Goal: Task Accomplishment & Management: Manage account settings

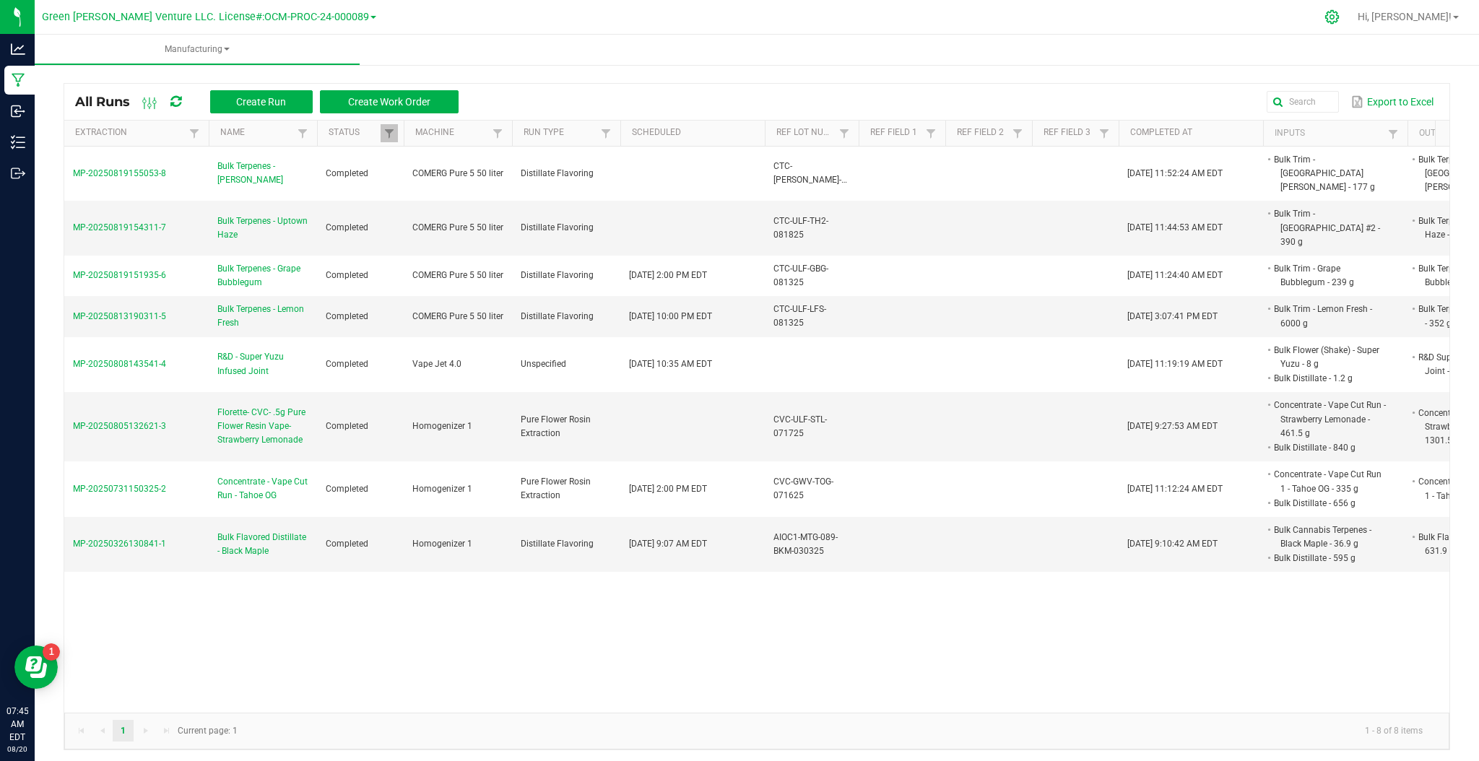
click at [1338, 16] on icon at bounding box center [1332, 17] width 14 height 14
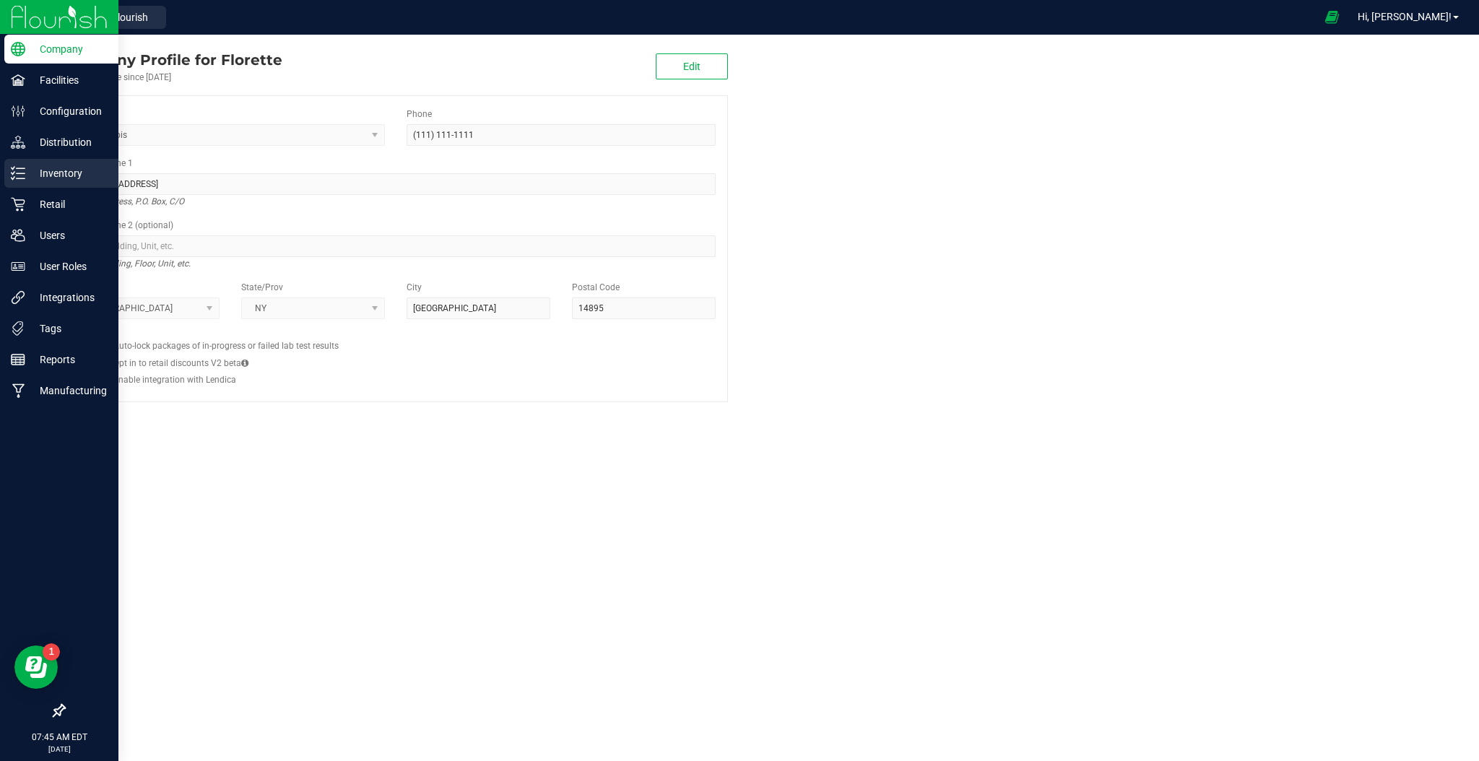
click at [51, 183] on div "Inventory" at bounding box center [61, 173] width 114 height 29
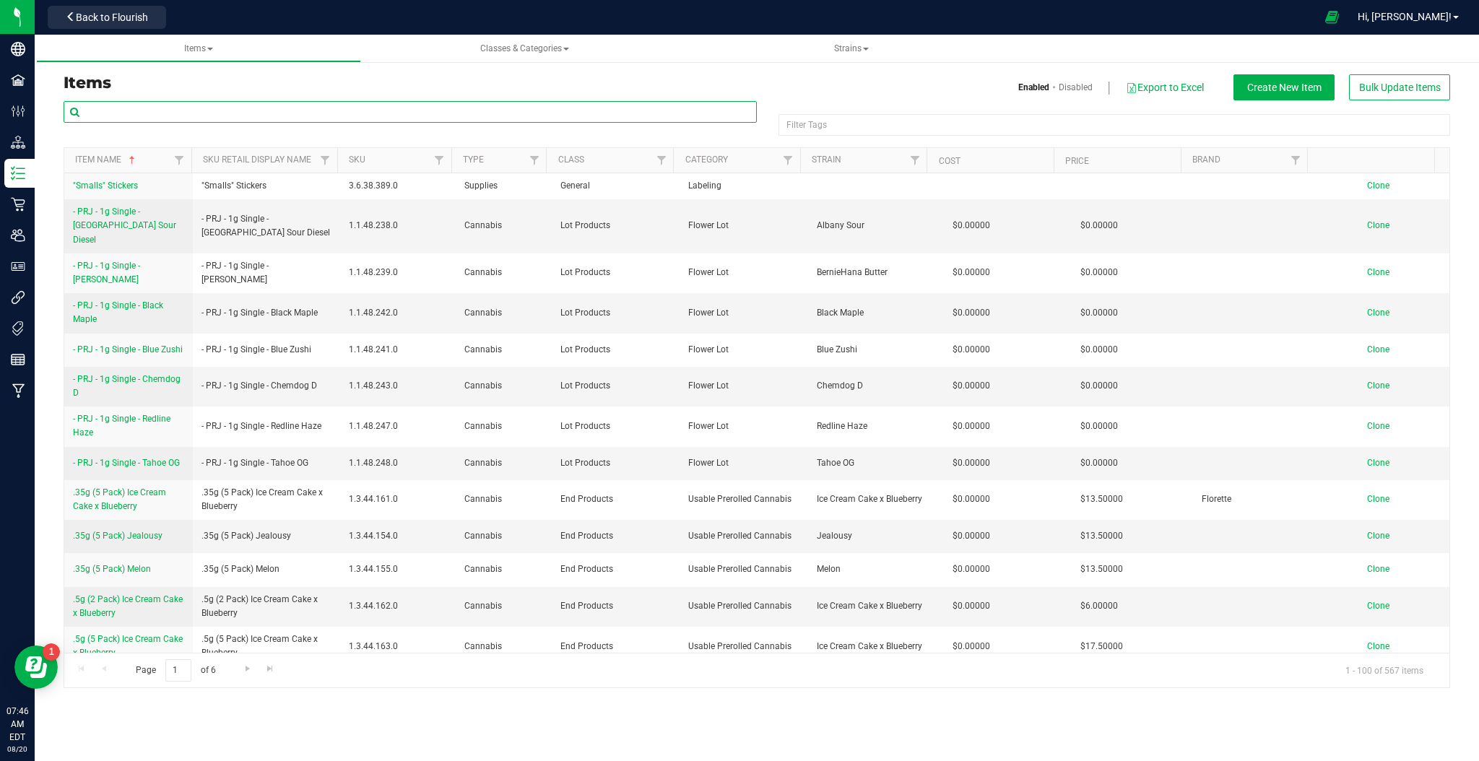
click at [187, 111] on input "text" at bounding box center [410, 112] width 693 height 22
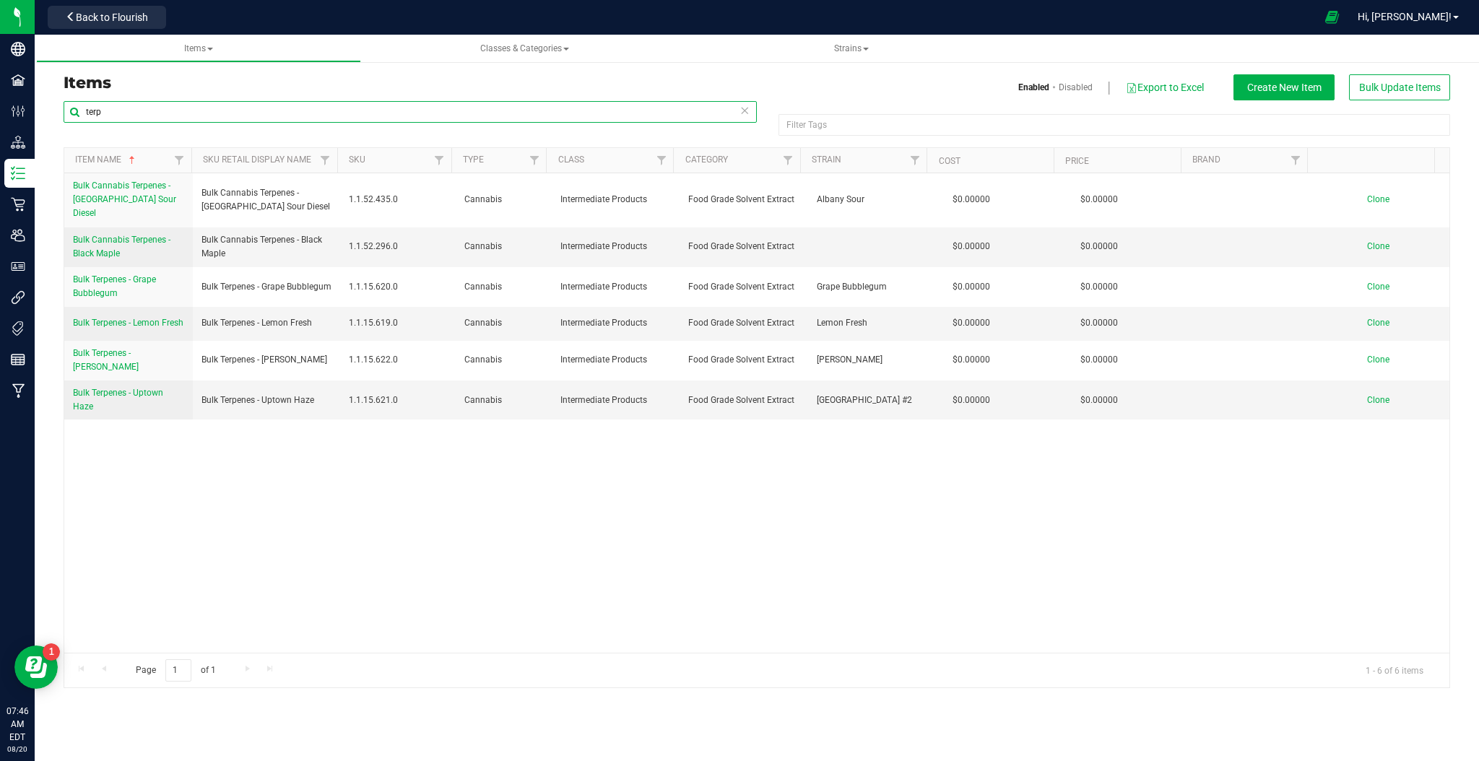
type input "terp"
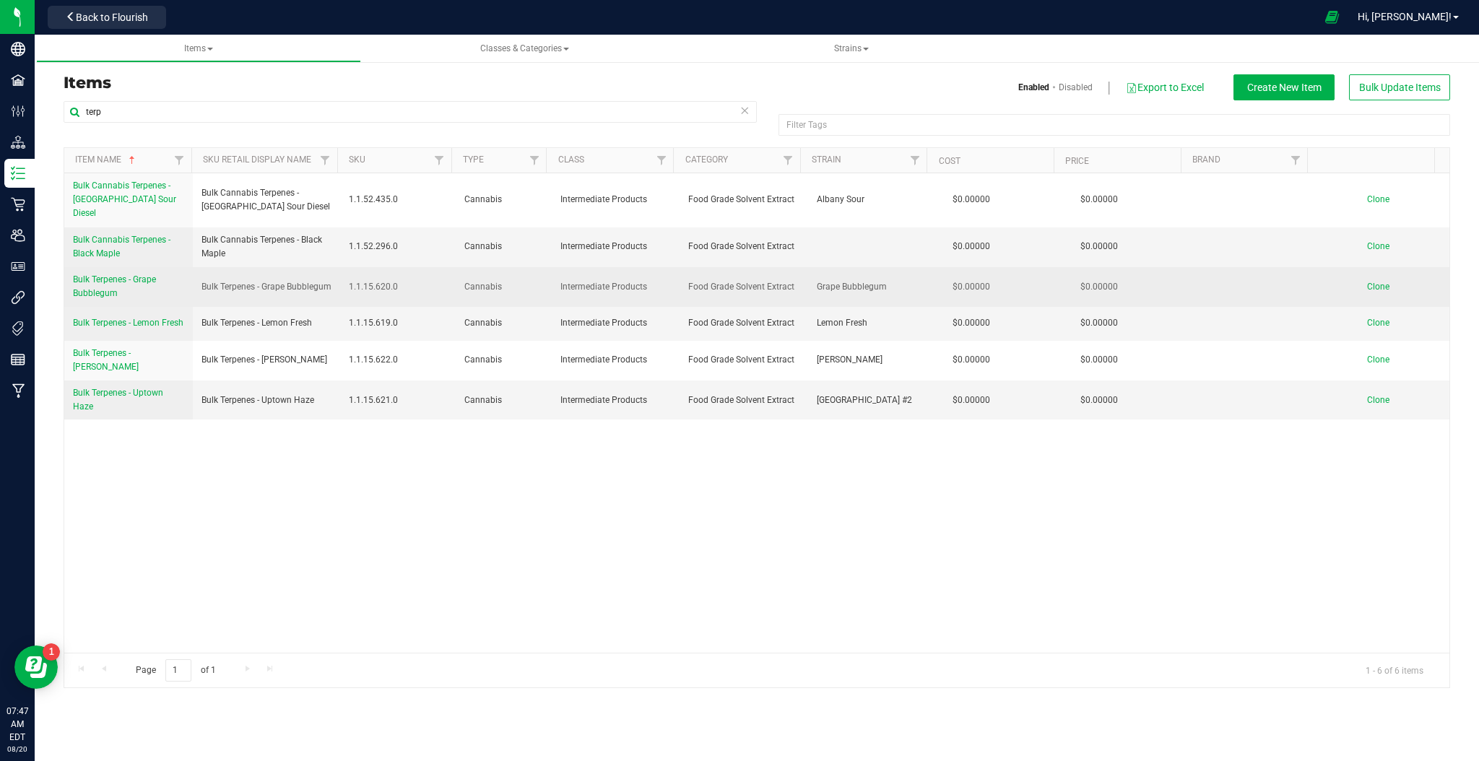
click at [1369, 282] on span "Clone" at bounding box center [1378, 287] width 22 height 10
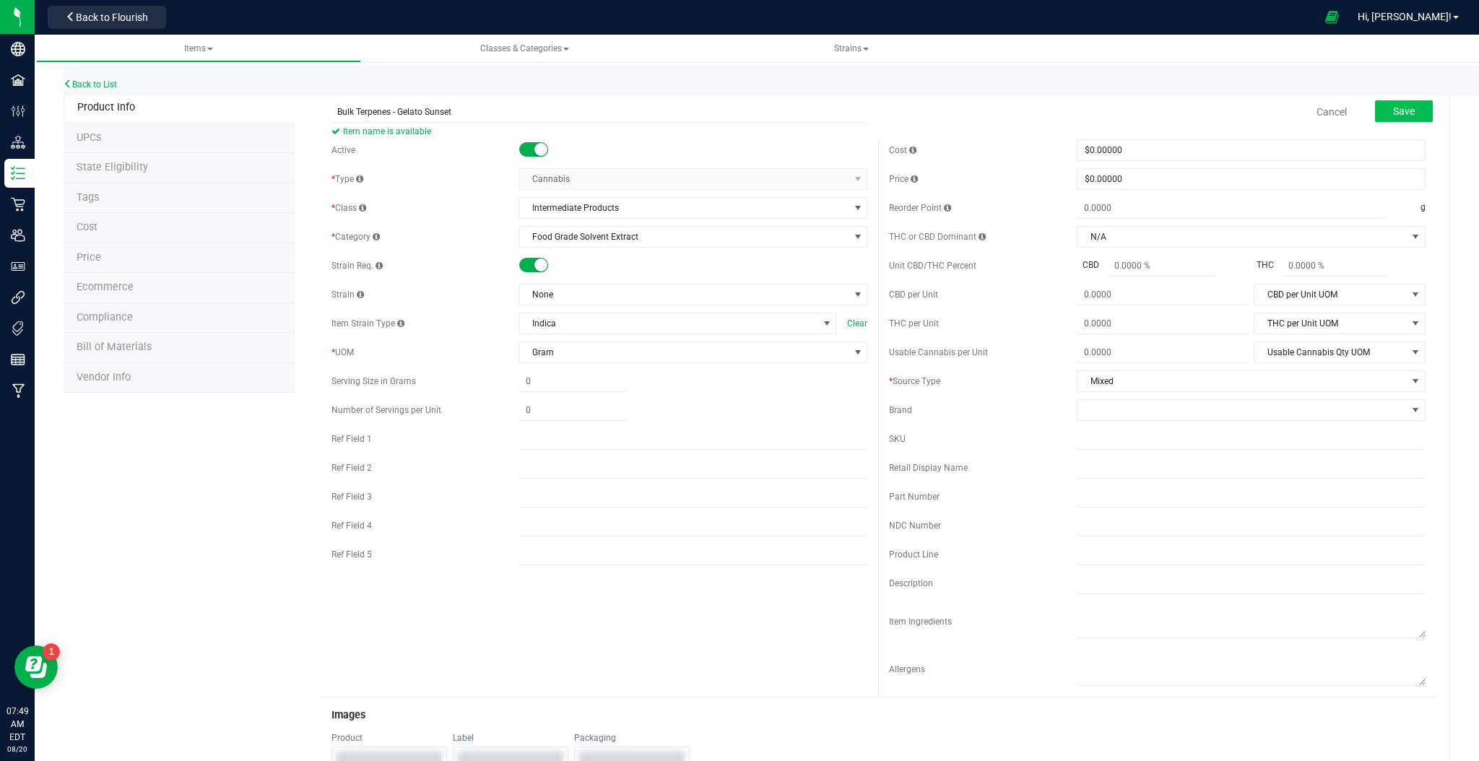
type input "Bulk Terpenes - Gelato Sunset"
click at [1395, 103] on button "Save" at bounding box center [1404, 111] width 58 height 22
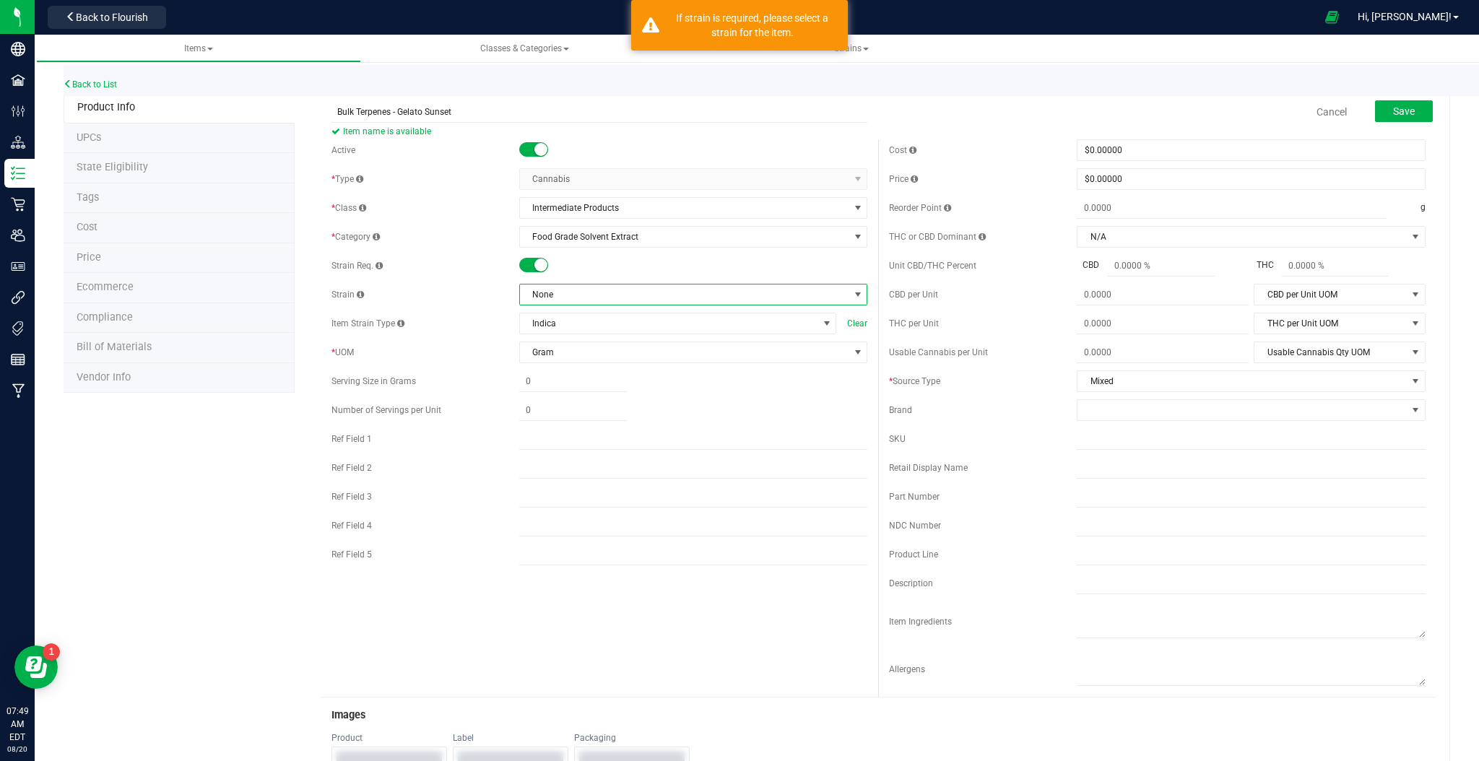
click at [554, 296] on span "None" at bounding box center [684, 294] width 329 height 20
type input "gel"
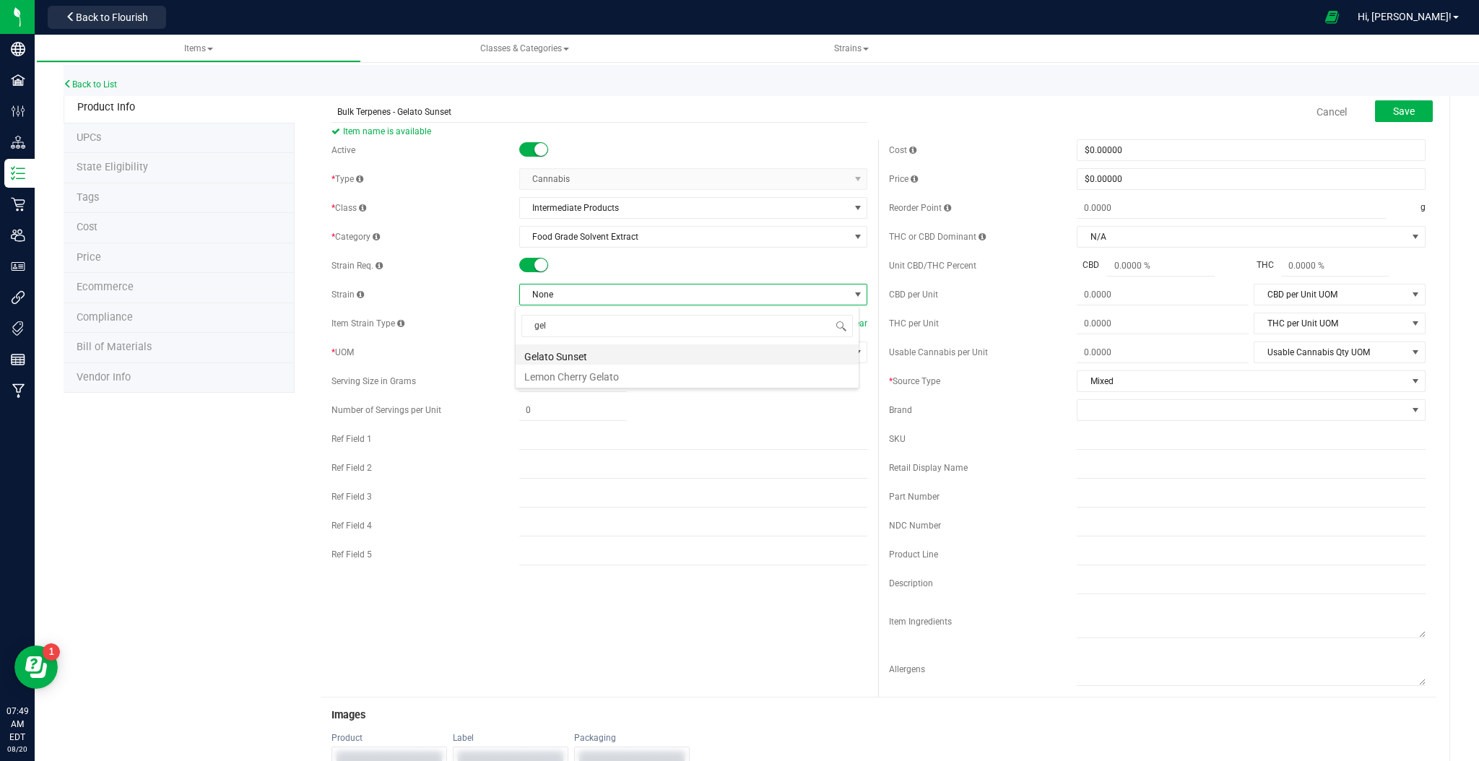
click at [603, 349] on li "Gelato Sunset" at bounding box center [686, 354] width 343 height 20
click at [1393, 105] on span "Save" at bounding box center [1404, 111] width 22 height 12
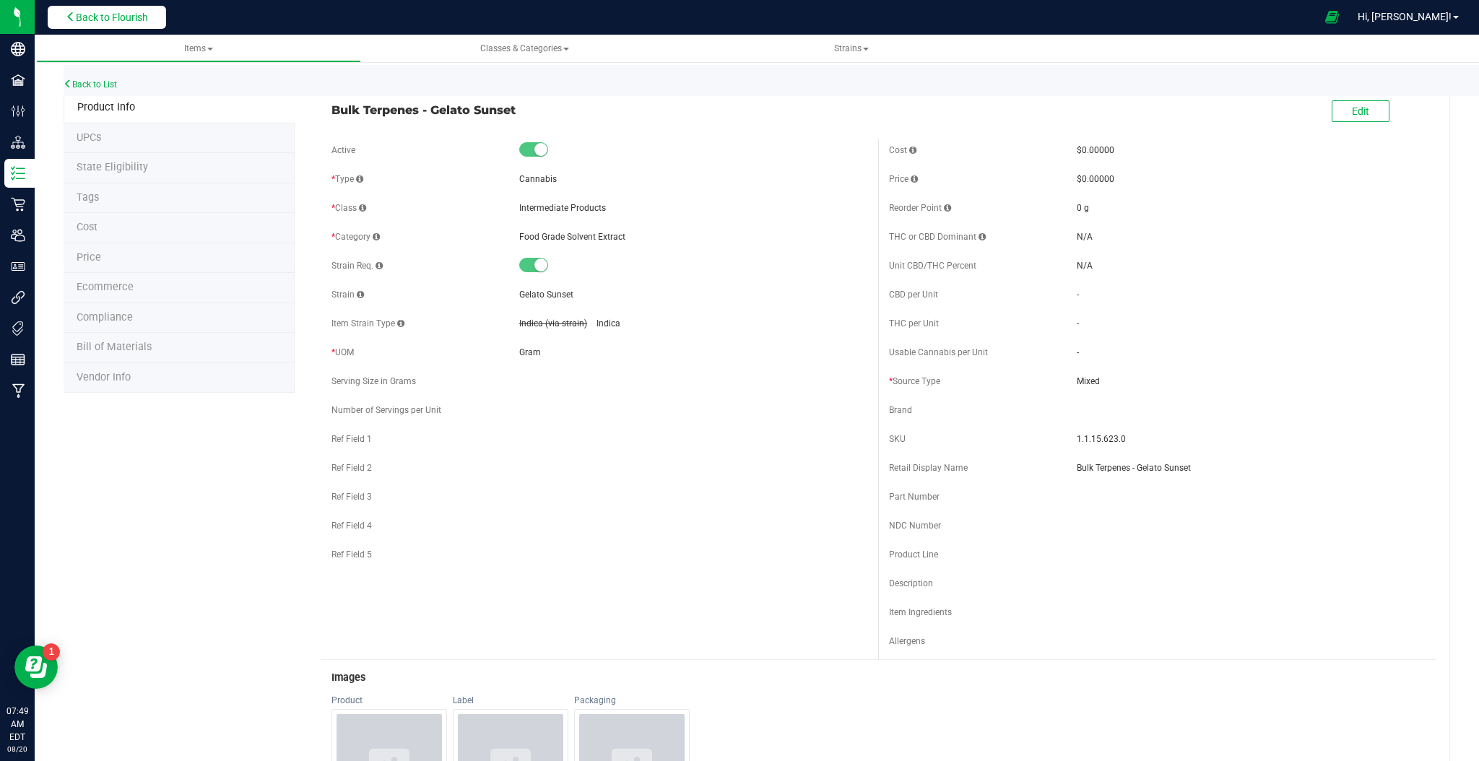
click at [81, 22] on span "Back to Flourish" at bounding box center [112, 18] width 72 height 12
